Goal: Find specific page/section: Find specific page/section

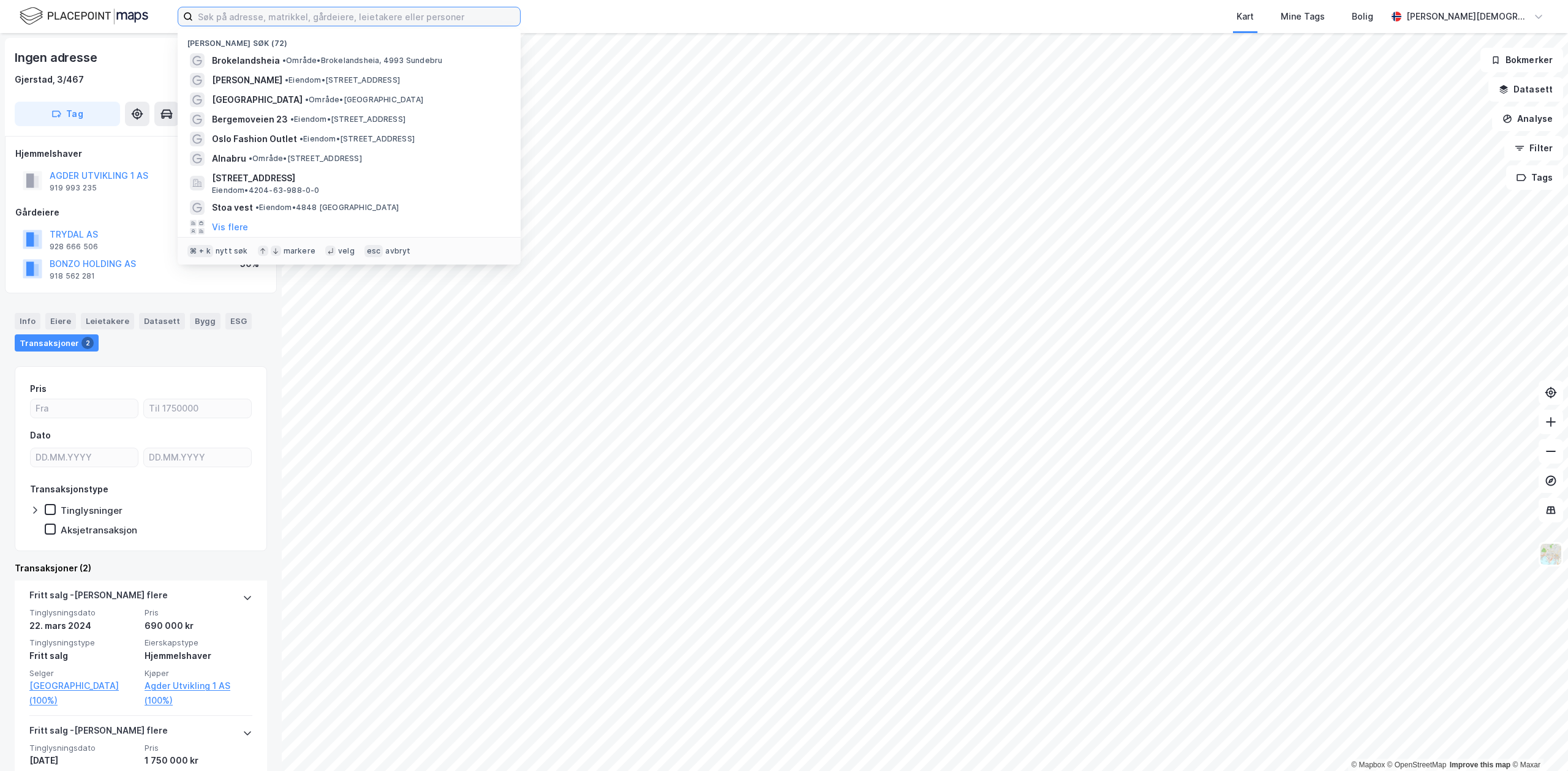
click at [212, 19] on input at bounding box center [357, 17] width 327 height 18
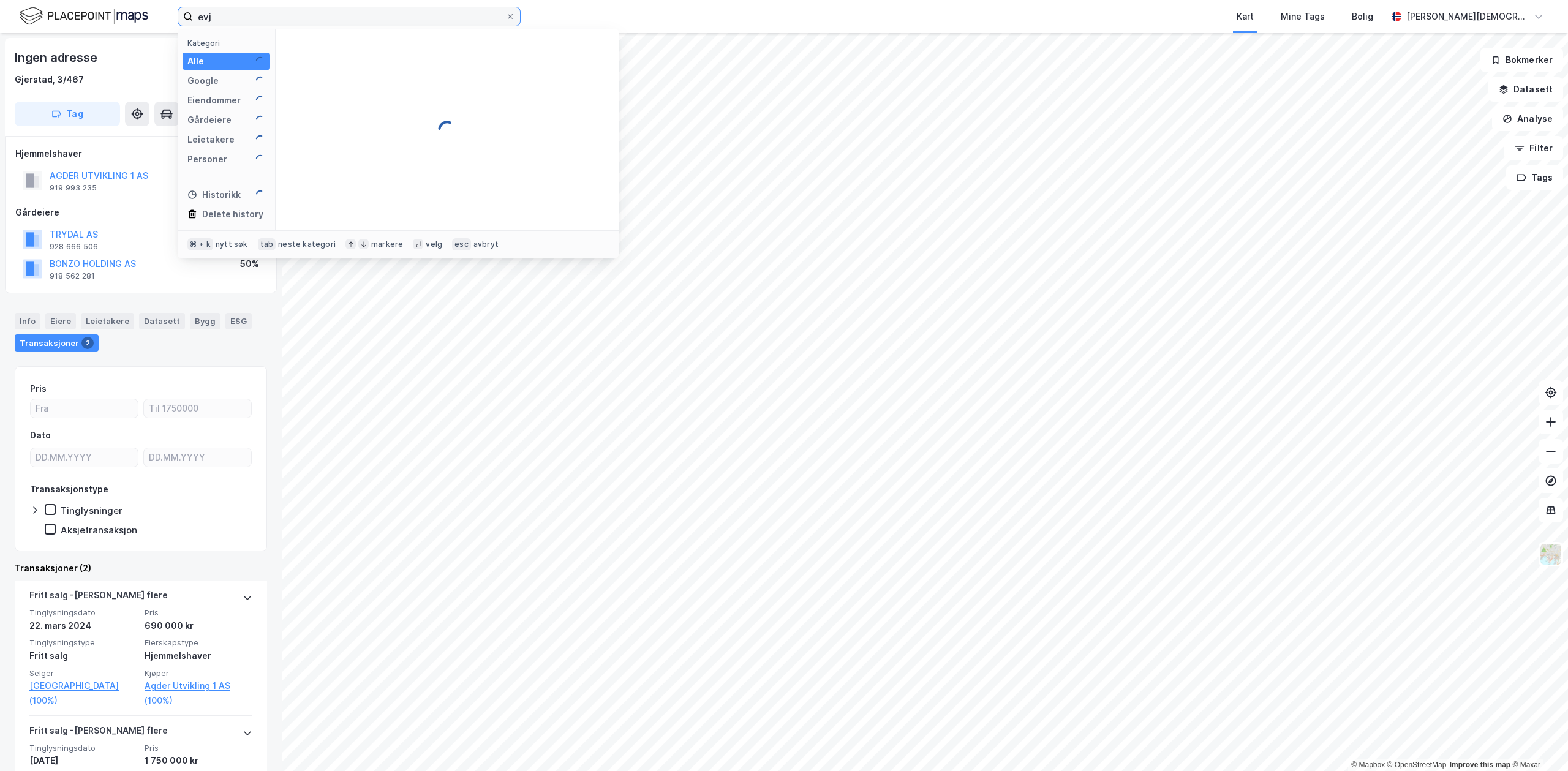
type input "evje"
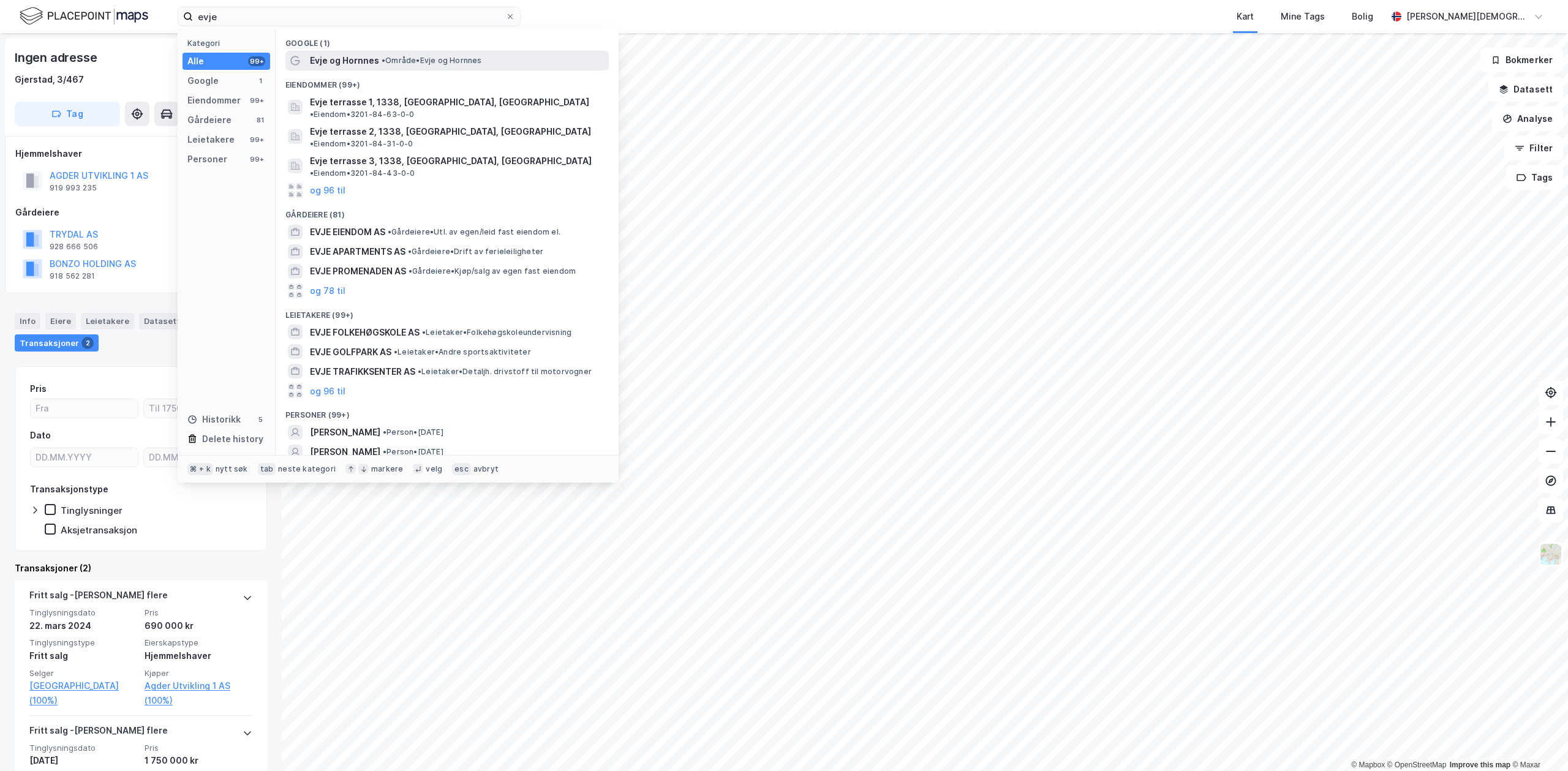
click at [360, 61] on span "Evje og Hornnes" at bounding box center [344, 61] width 70 height 15
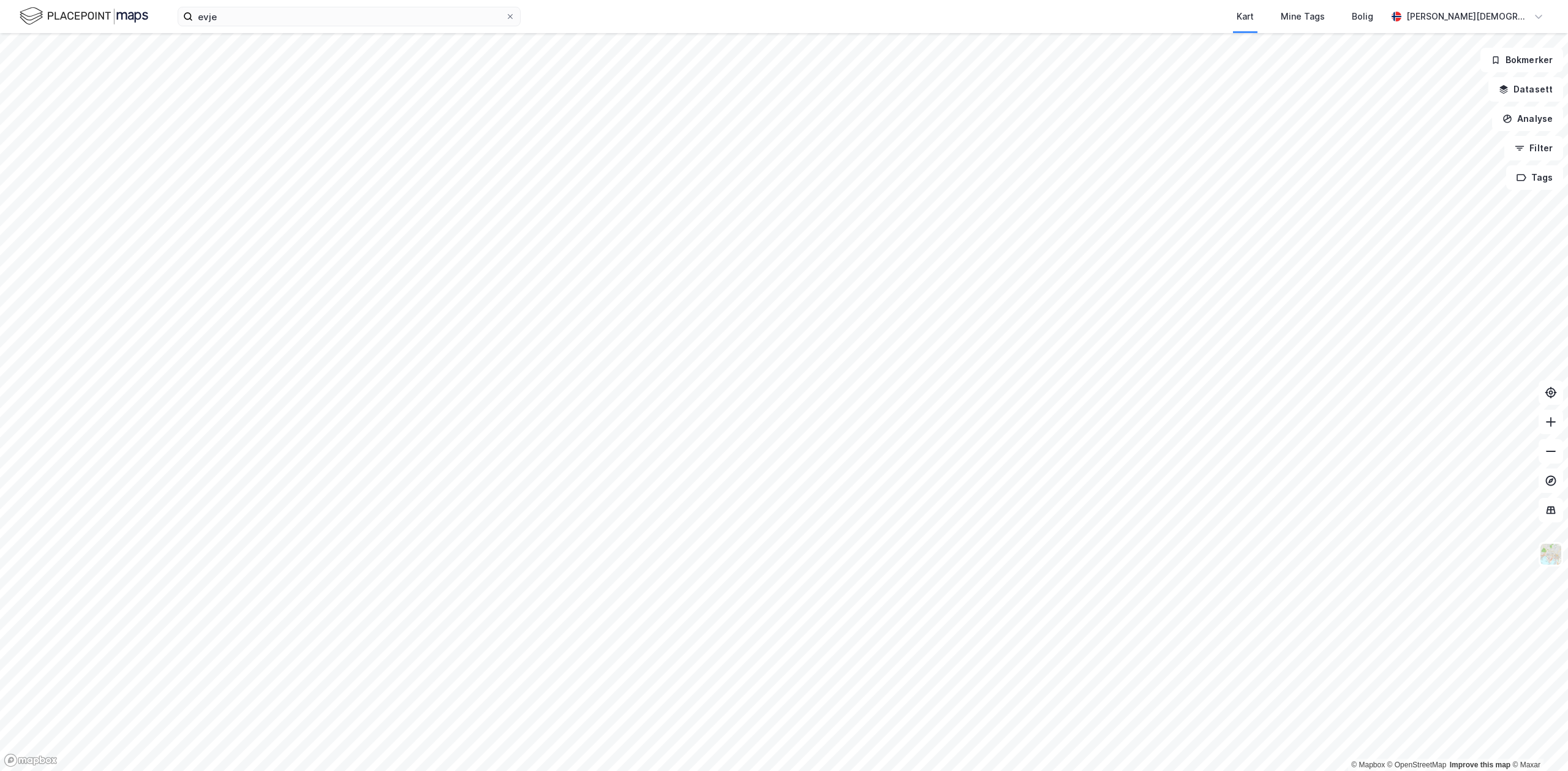
click at [904, 8] on div "Kart Mine Tags Bolig" at bounding box center [983, 17] width 808 height 33
